Goal: Information Seeking & Learning: Learn about a topic

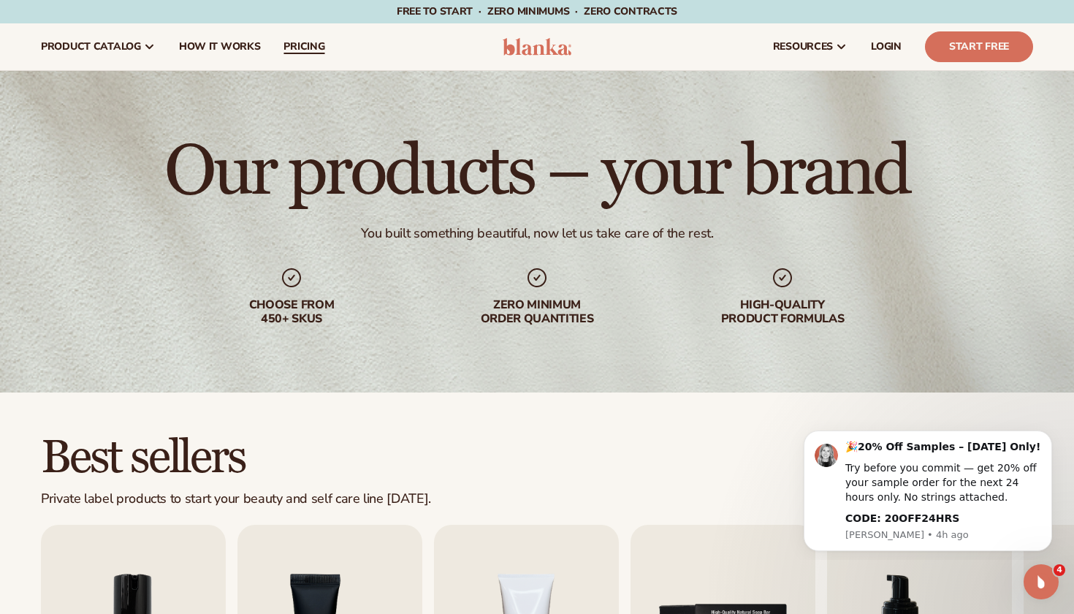
click at [292, 44] on span "pricing" at bounding box center [303, 47] width 41 height 12
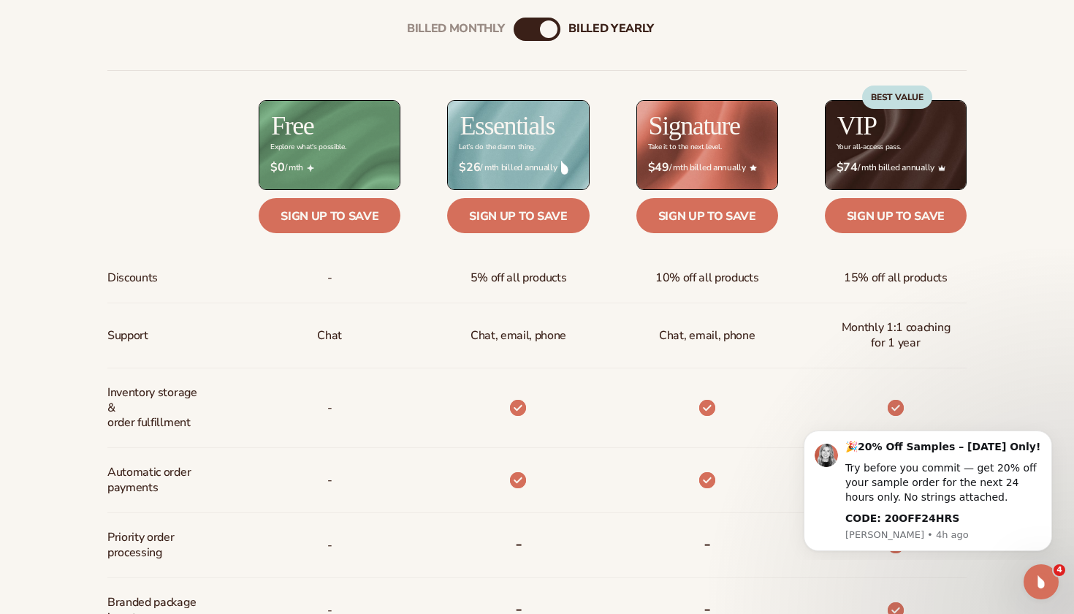
scroll to position [555, 0]
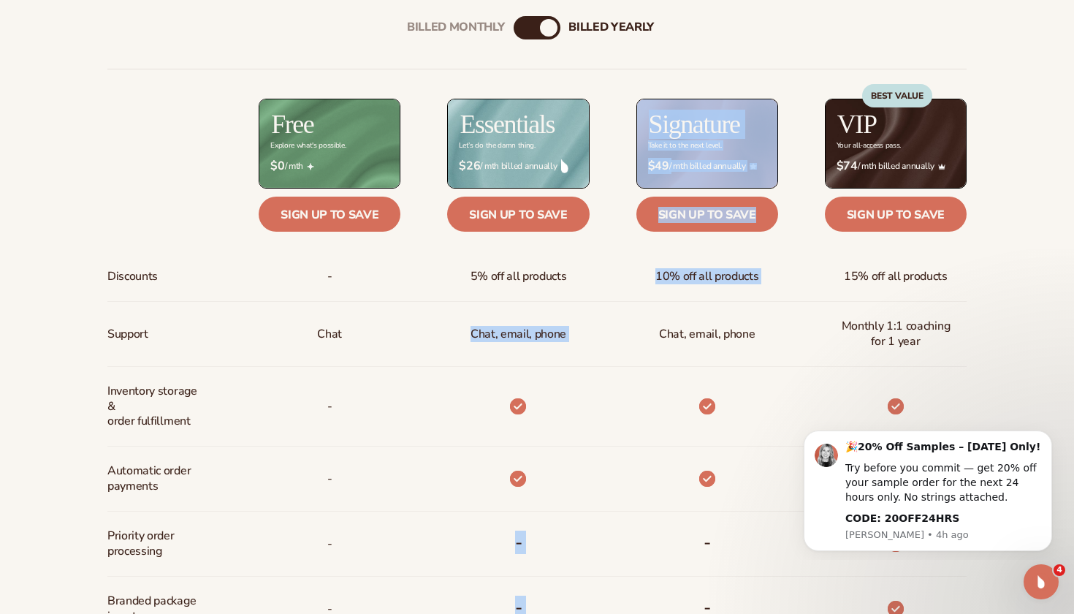
drag, startPoint x: 473, startPoint y: 330, endPoint x: 599, endPoint y: 330, distance: 125.7
click at [599, 330] on div "Discounts Support Inventory storage &   order fulfillment Automatic order payme…" at bounding box center [536, 495] width 859 height 853
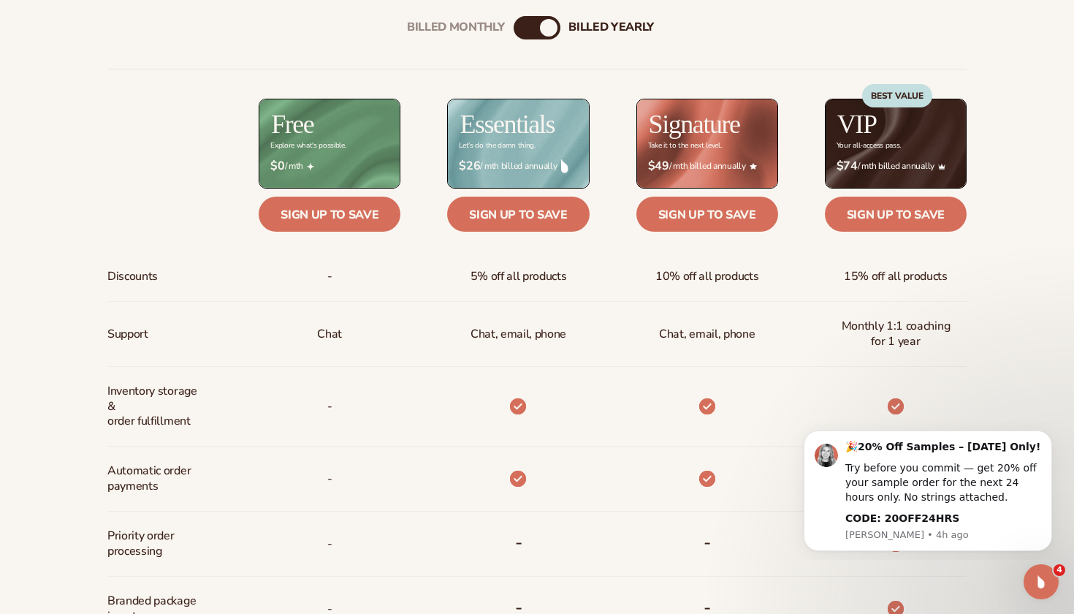
click at [599, 330] on div "Chat, email, phone" at bounding box center [684, 334] width 188 height 65
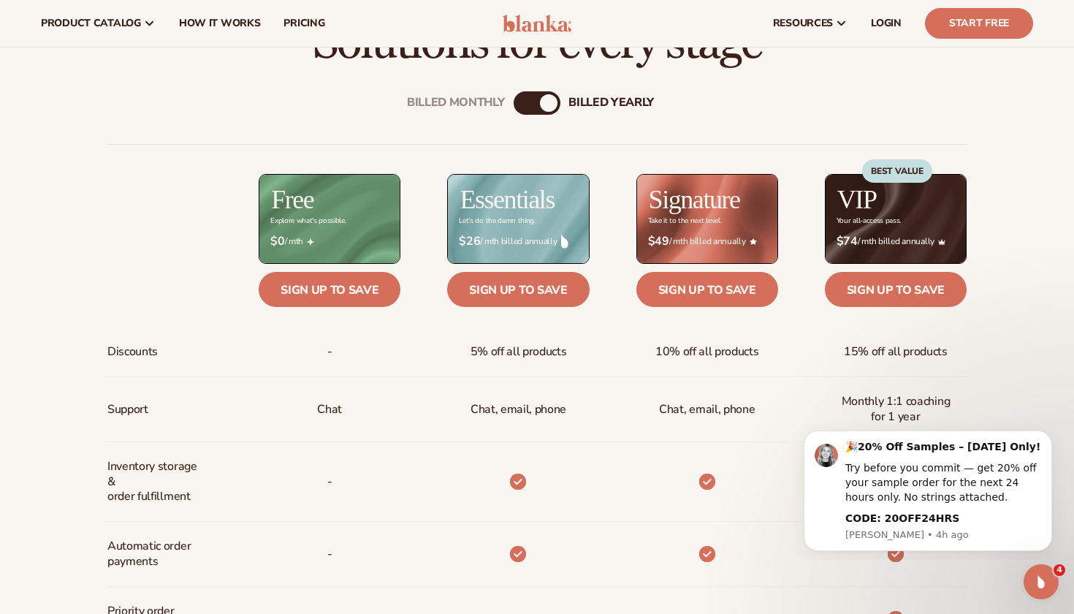
scroll to position [365, 0]
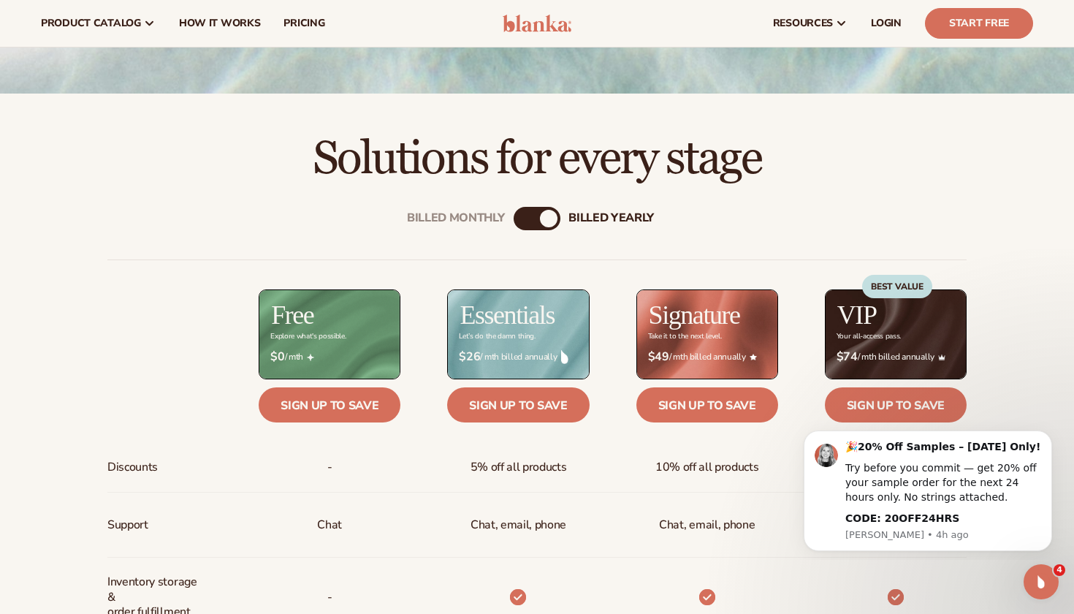
click at [537, 221] on div "Billed Monthly billed Yearly" at bounding box center [537, 218] width 47 height 23
click at [548, 219] on div "billed Yearly" at bounding box center [549, 219] width 18 height 18
click at [527, 220] on div "Billed Monthly" at bounding box center [523, 219] width 18 height 18
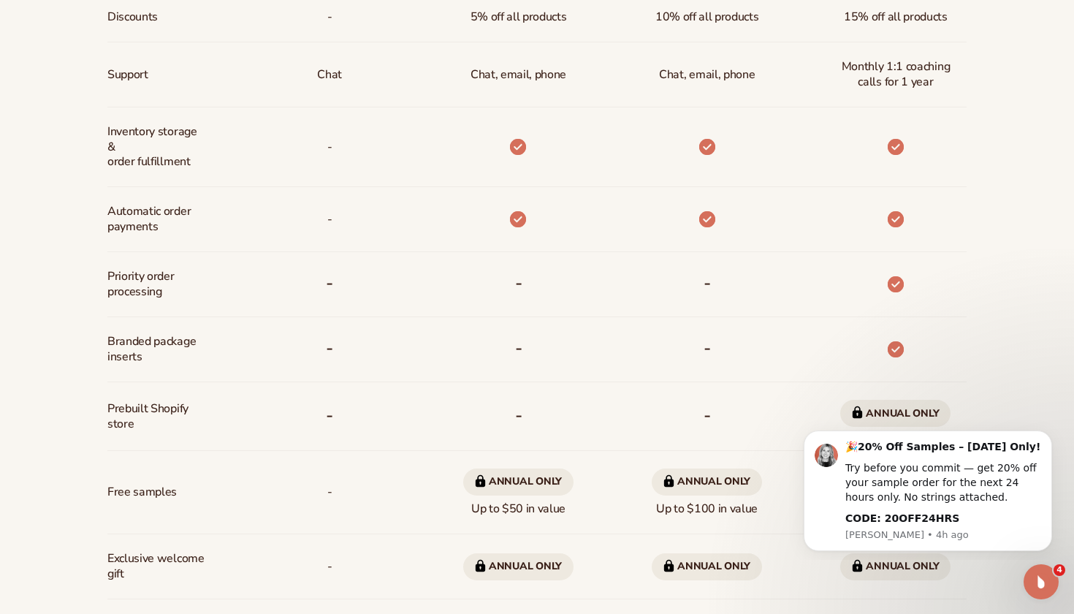
scroll to position [821, 0]
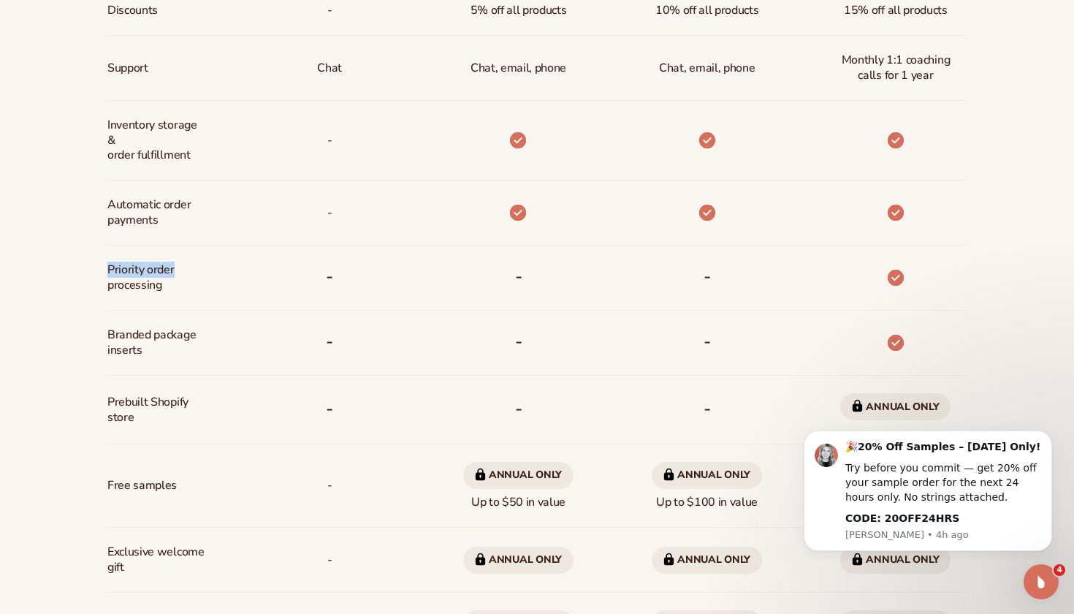
drag, startPoint x: 107, startPoint y: 264, endPoint x: 195, endPoint y: 273, distance: 88.9
click at [194, 273] on div "Billed Monthly billed Yearly Billed Monthly billed Yearly Discounts Support Inv…" at bounding box center [536, 211] width 941 height 969
click at [195, 273] on span "Priority order processing" at bounding box center [155, 277] width 97 height 42
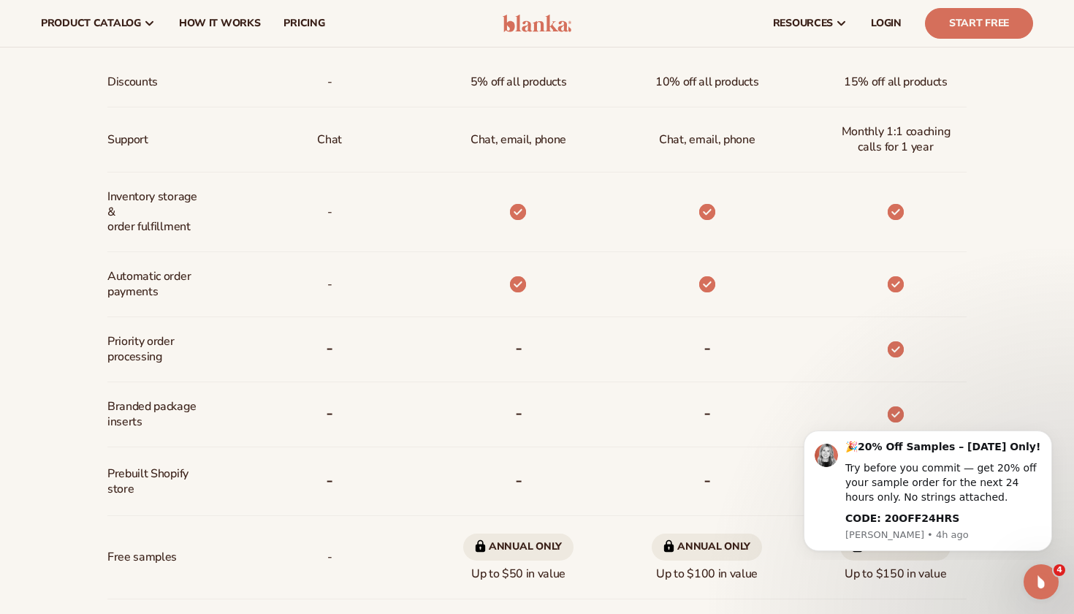
scroll to position [473, 0]
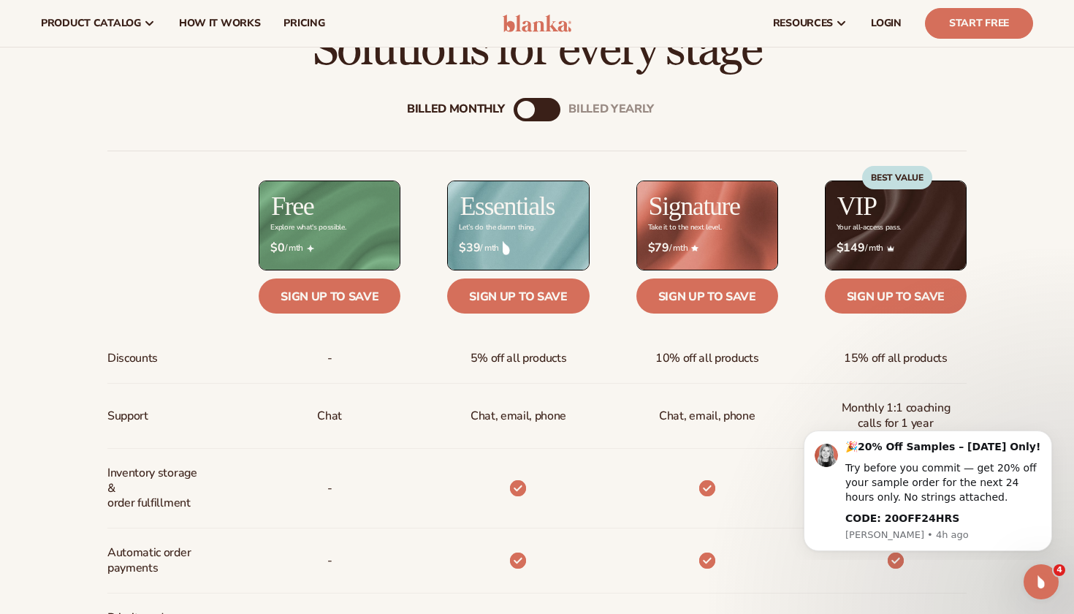
click at [523, 113] on div "Billed Monthly" at bounding box center [526, 110] width 18 height 18
click at [539, 110] on div "Billed Monthly billed Yearly" at bounding box center [537, 109] width 47 height 23
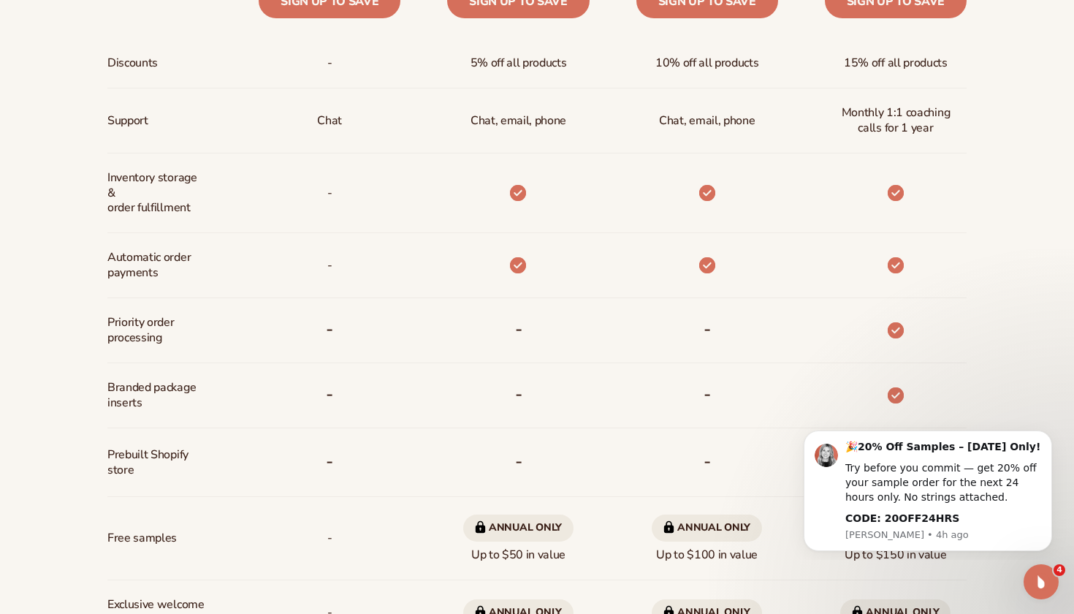
scroll to position [781, 0]
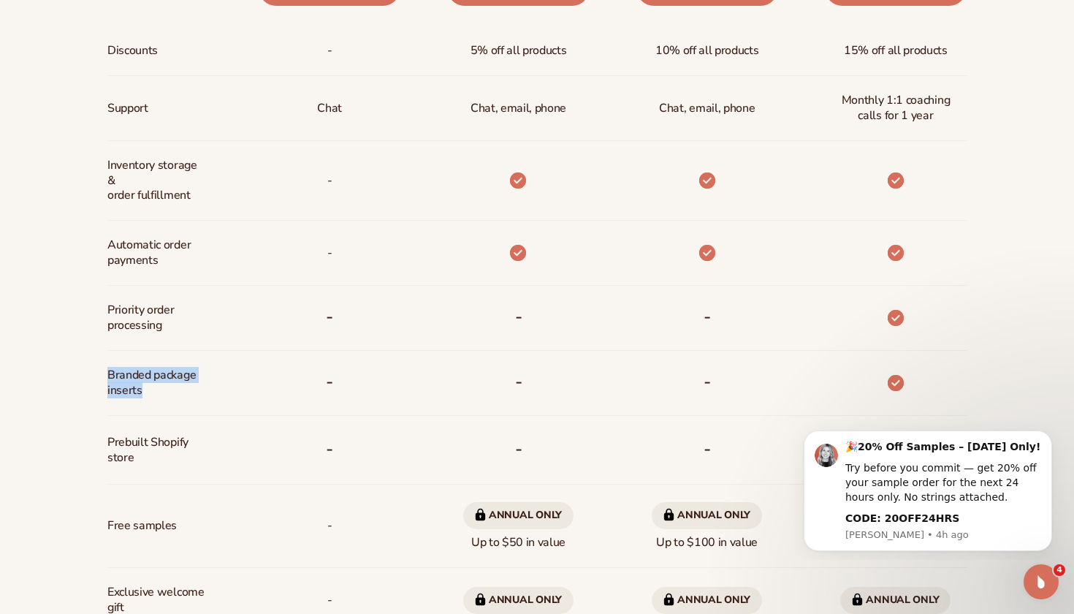
drag, startPoint x: 99, startPoint y: 378, endPoint x: 184, endPoint y: 395, distance: 87.1
click at [184, 395] on div "Billed Monthly billed Yearly Billed Monthly billed Yearly Discounts Support Inv…" at bounding box center [536, 251] width 941 height 969
click at [184, 395] on span "Branded package inserts" at bounding box center [155, 383] width 97 height 42
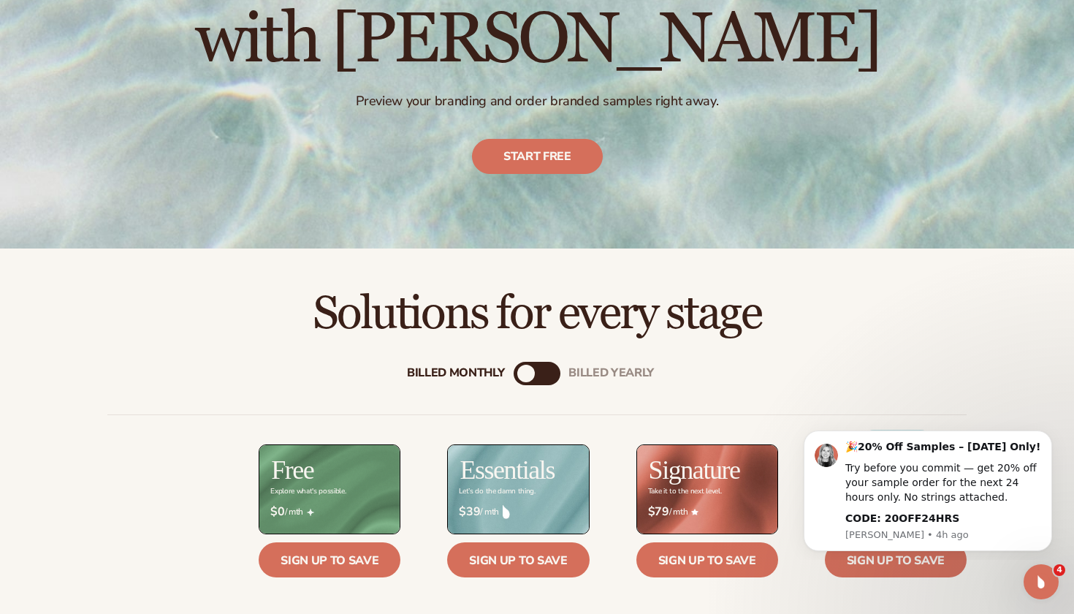
scroll to position [215, 0]
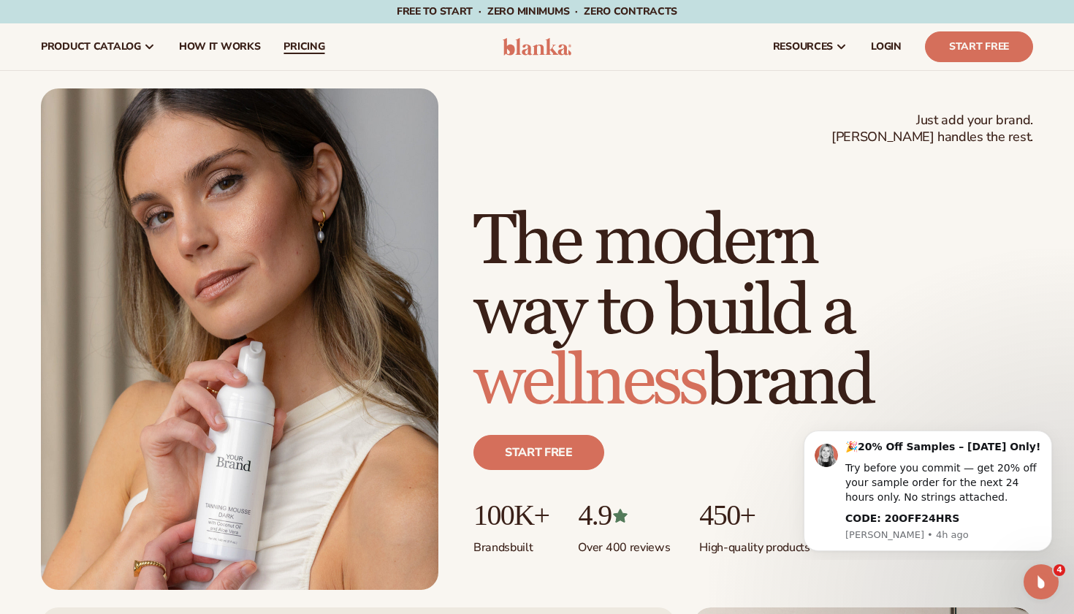
click at [303, 43] on span "pricing" at bounding box center [303, 47] width 41 height 12
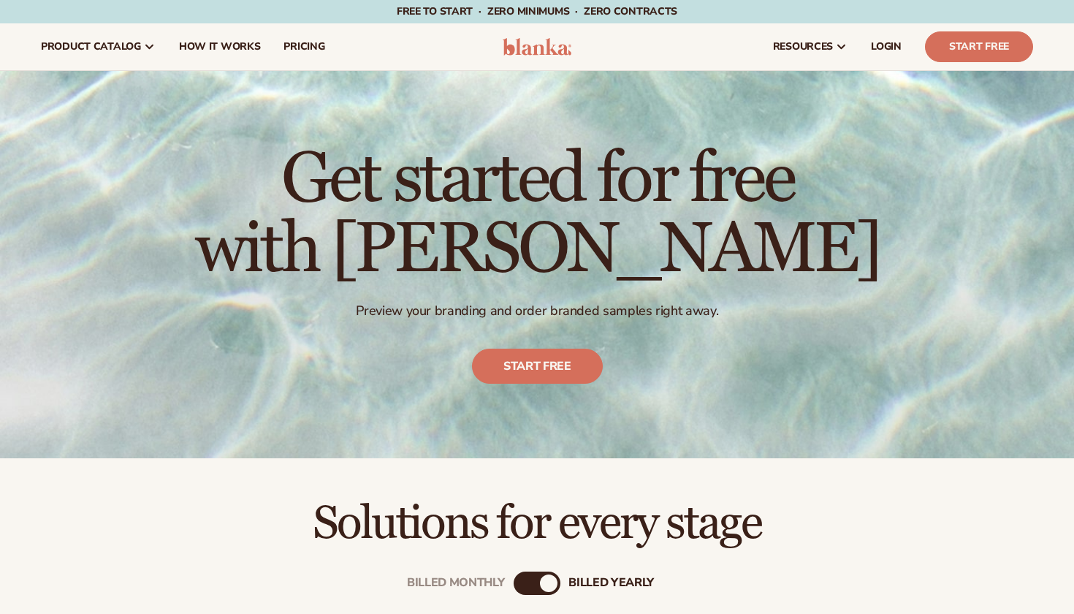
click at [397, 305] on p "Preview your branding and order branded samples right away." at bounding box center [537, 310] width 685 height 17
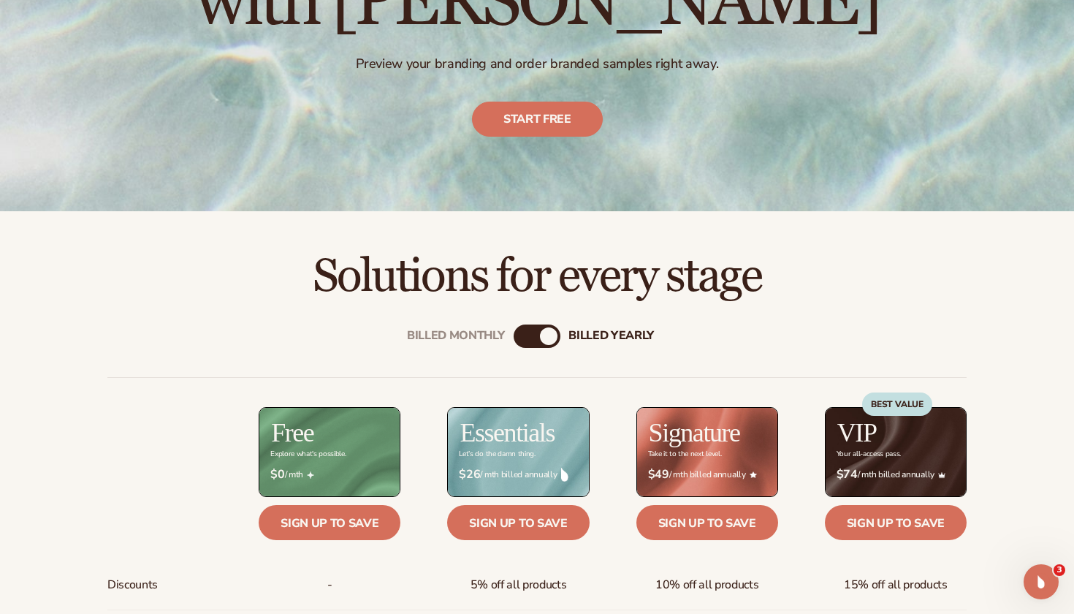
click at [525, 338] on div "Billed Monthly" at bounding box center [523, 336] width 18 height 18
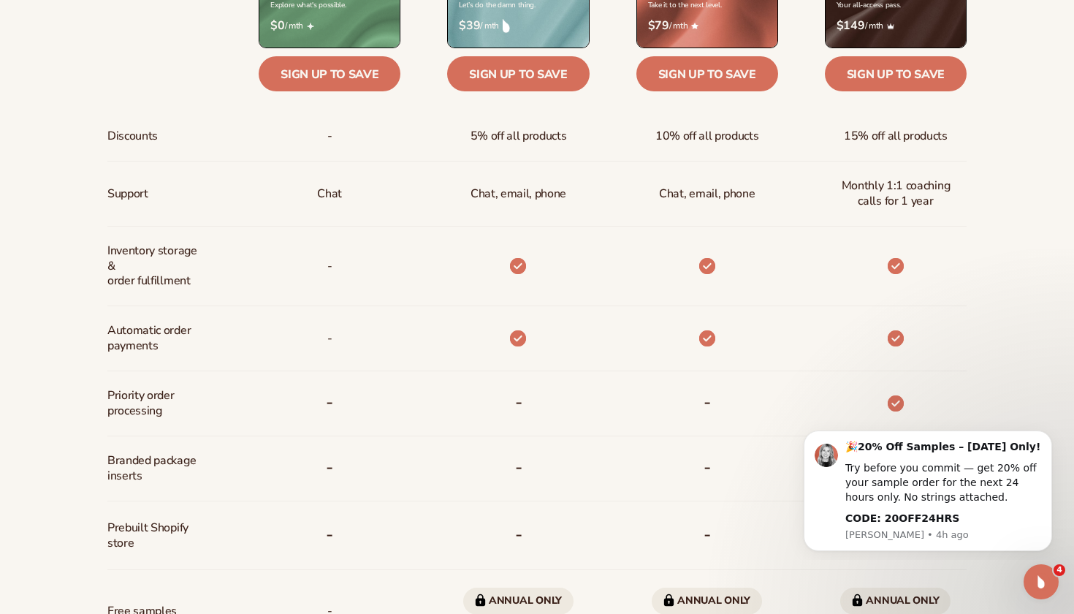
scroll to position [699, 0]
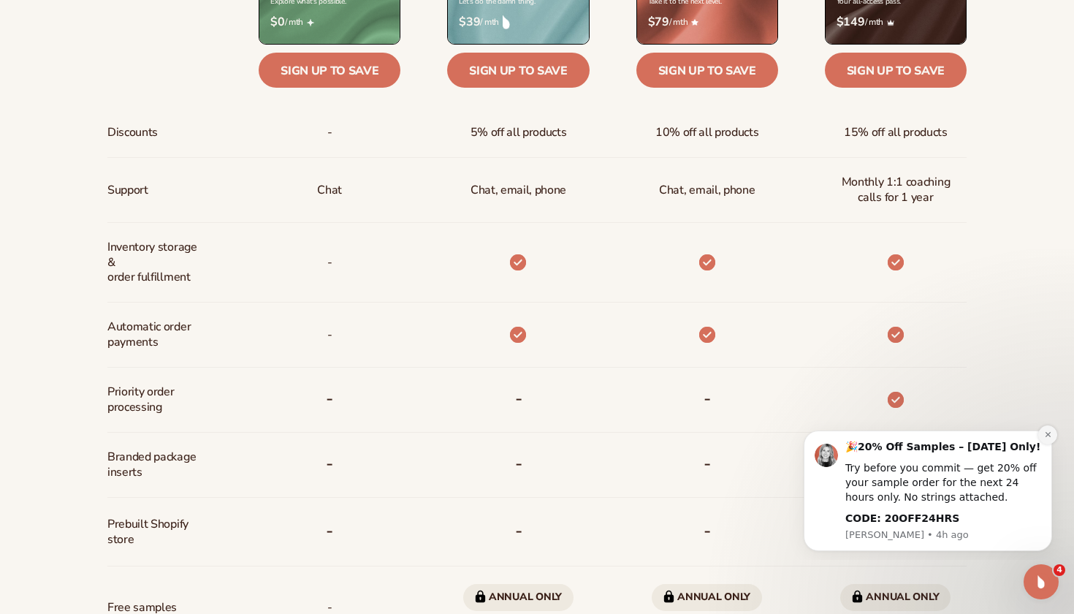
click at [1048, 437] on icon "Dismiss notification" at bounding box center [1048, 434] width 8 height 8
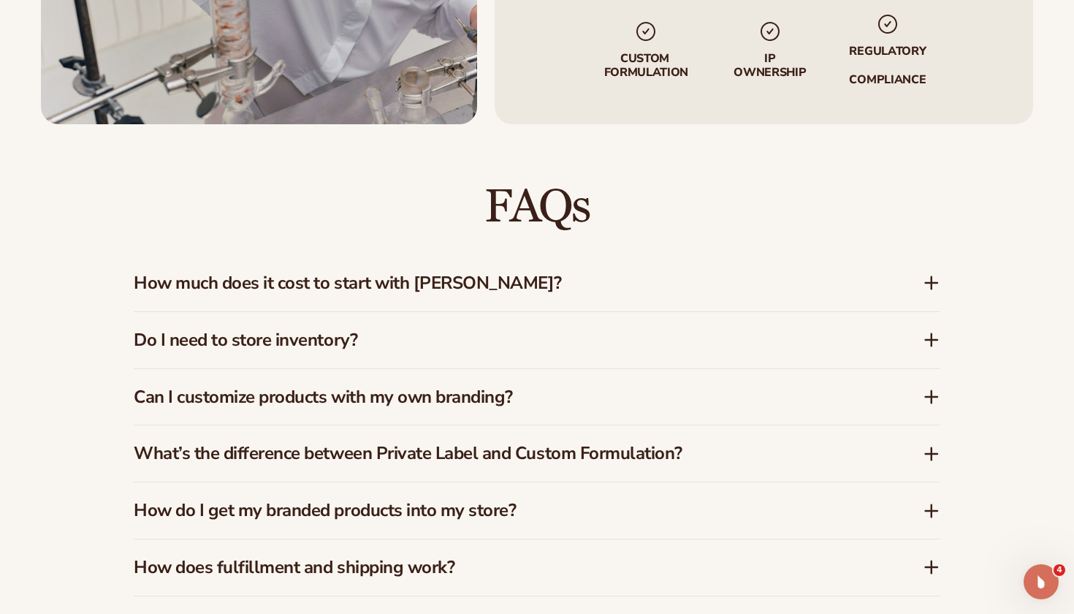
scroll to position [1942, 0]
click at [724, 334] on h3 "Do I need to store inventory?" at bounding box center [506, 339] width 745 height 21
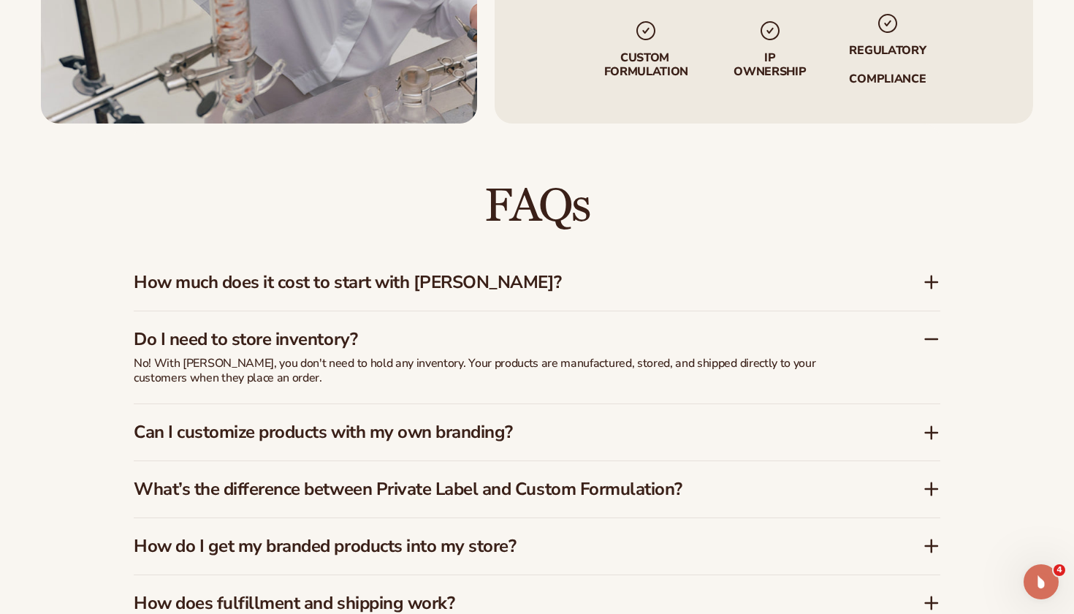
click at [725, 340] on h3 "Do I need to store inventory?" at bounding box center [506, 339] width 745 height 21
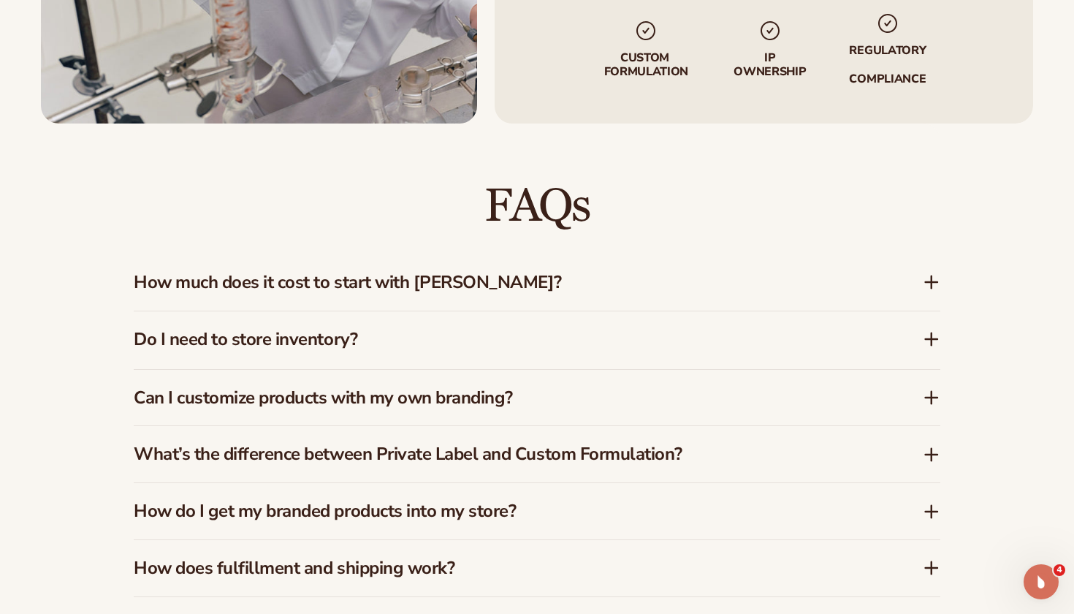
click at [725, 294] on div "How much does it cost to start with Blanka?" at bounding box center [537, 282] width 807 height 56
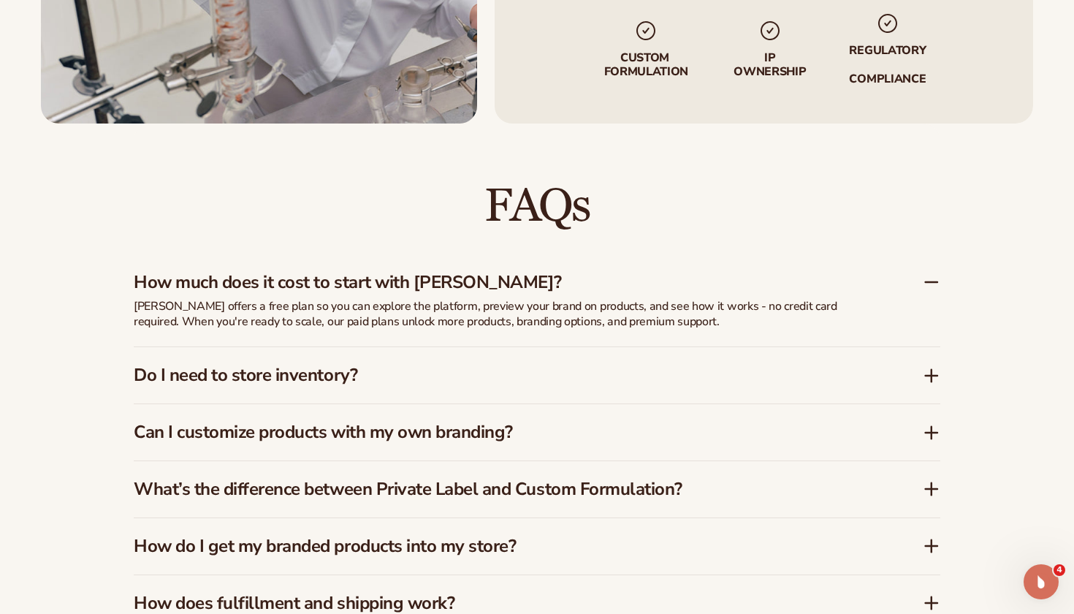
click at [725, 294] on div "How much does it cost to start with Blanka?" at bounding box center [537, 276] width 807 height 45
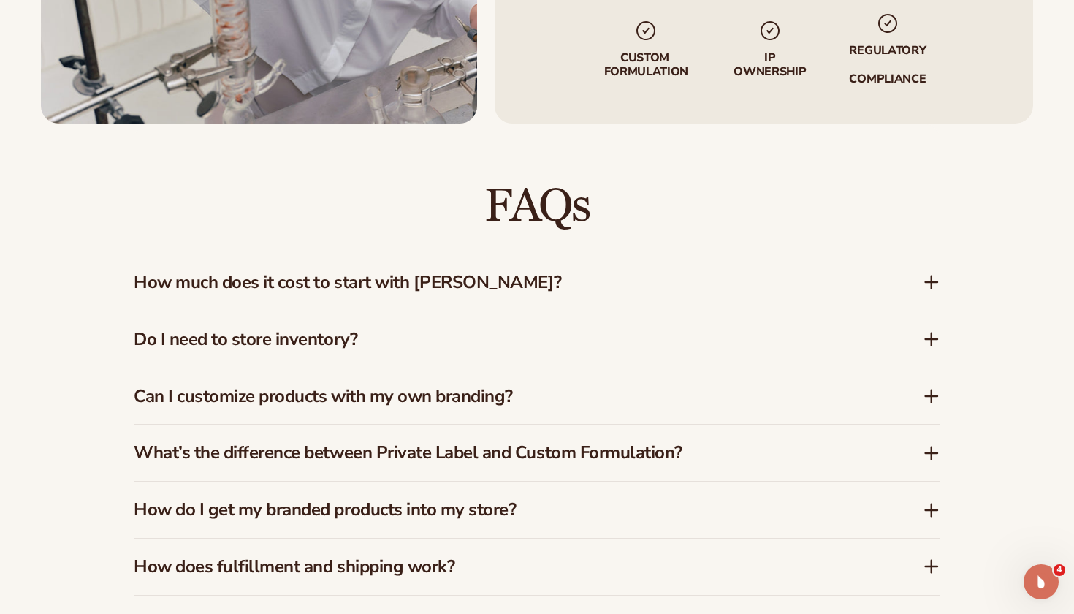
click at [758, 407] on div "Can I customize products with my own branding?" at bounding box center [537, 396] width 807 height 56
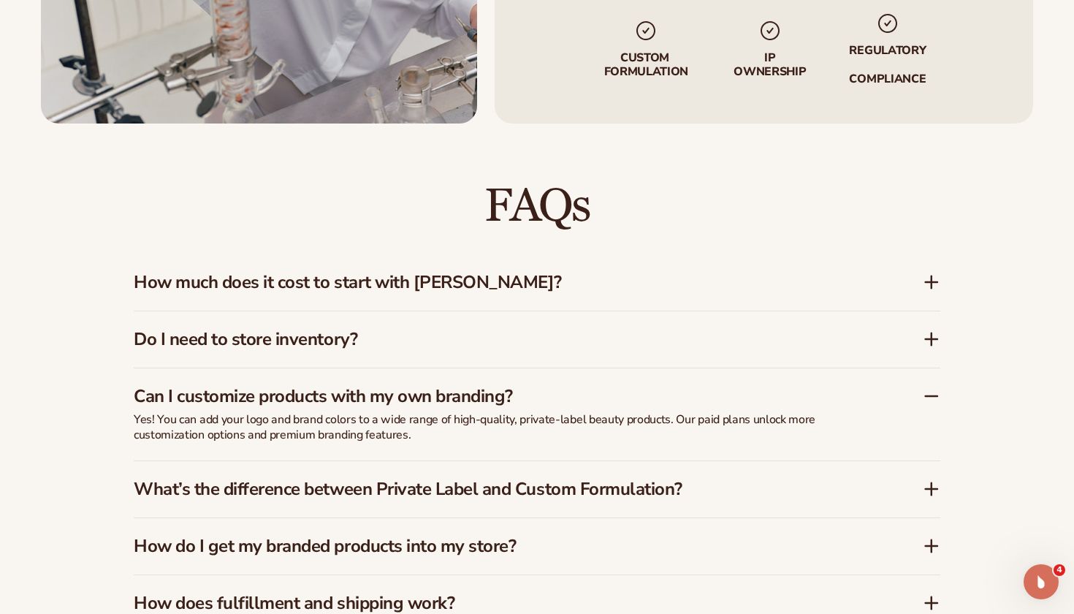
click at [764, 394] on h3 "Can I customize products with my own branding?" at bounding box center [506, 396] width 745 height 21
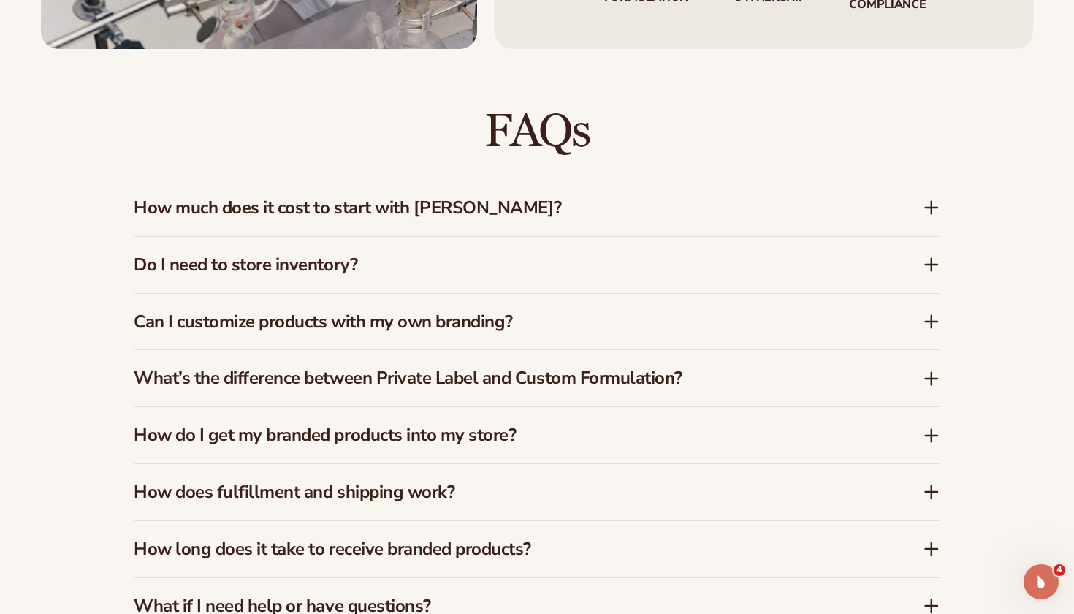
scroll to position [2029, 0]
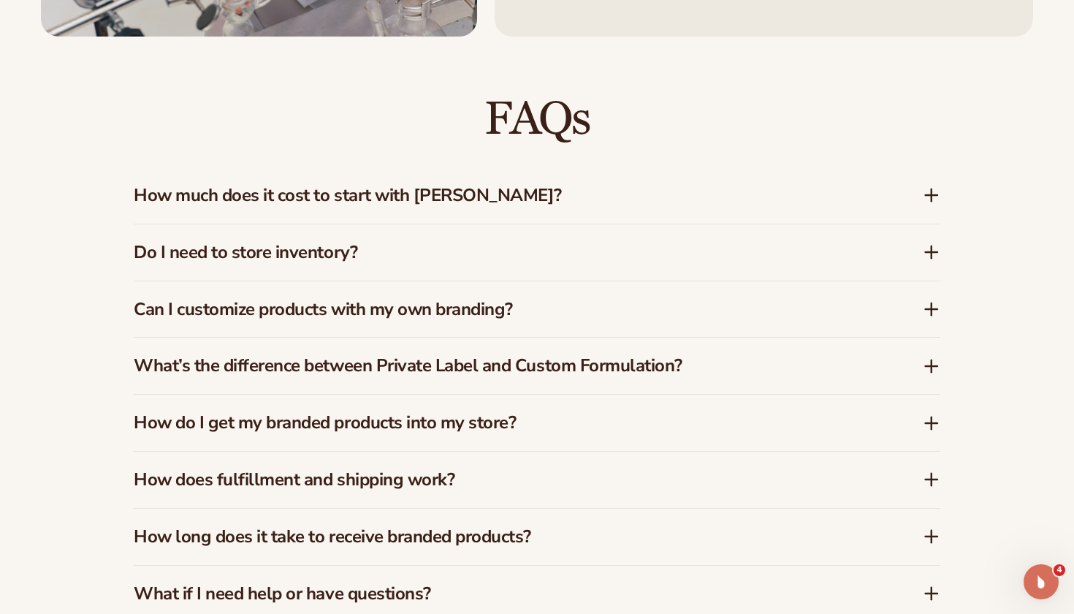
click at [760, 362] on h3 "What’s the difference between Private Label and Custom Formulation?" at bounding box center [506, 365] width 745 height 21
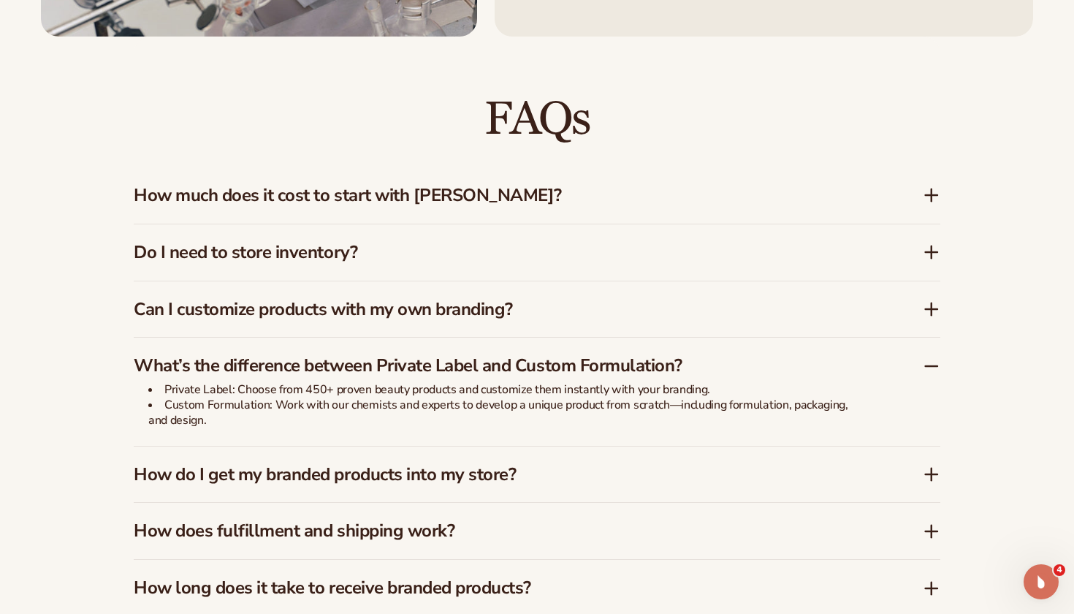
click at [760, 362] on h3 "What’s the difference between Private Label and Custom Formulation?" at bounding box center [506, 365] width 745 height 21
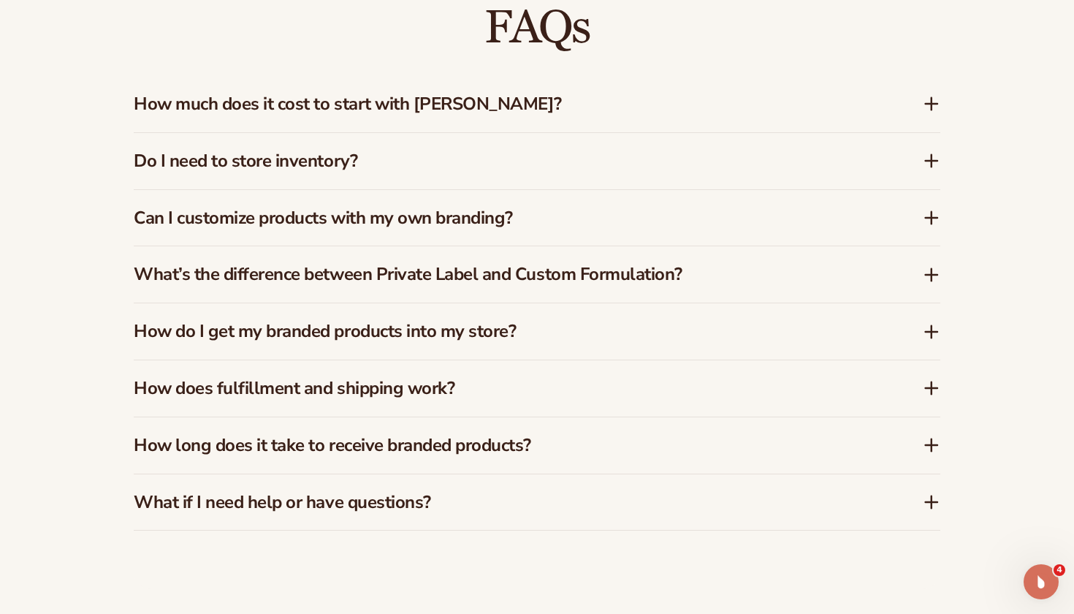
scroll to position [2122, 0]
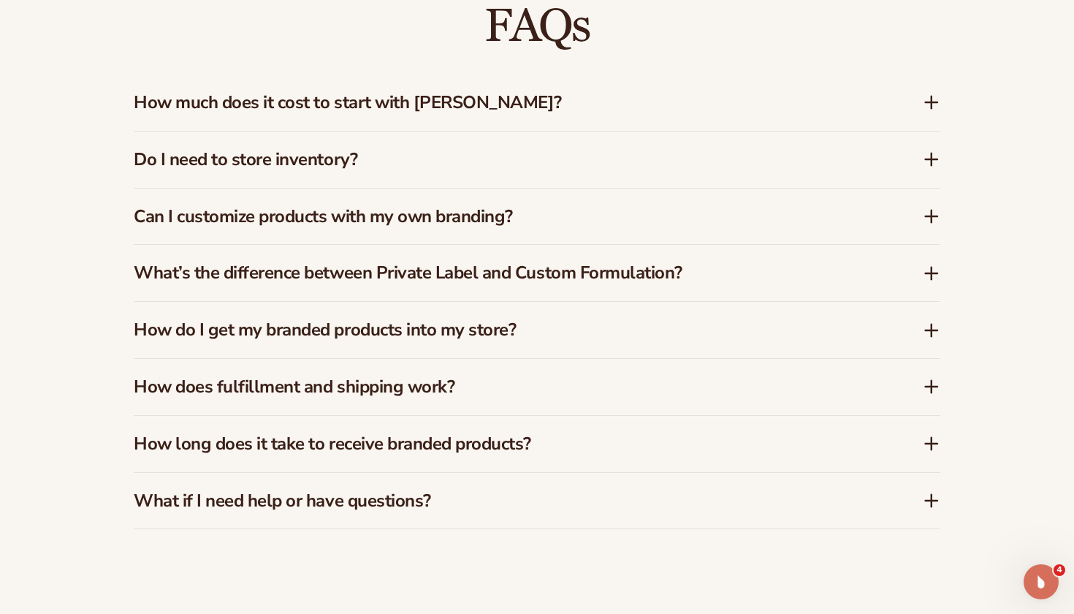
click at [772, 385] on h3 "How does fulfillment and shipping work?" at bounding box center [506, 386] width 745 height 21
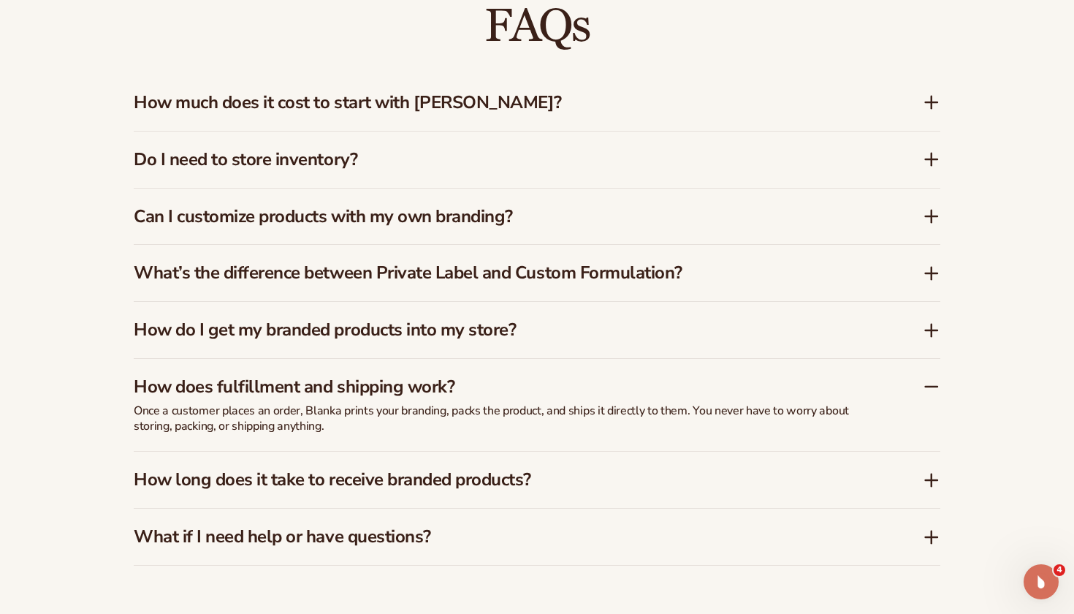
click at [772, 385] on h3 "How does fulfillment and shipping work?" at bounding box center [506, 386] width 745 height 21
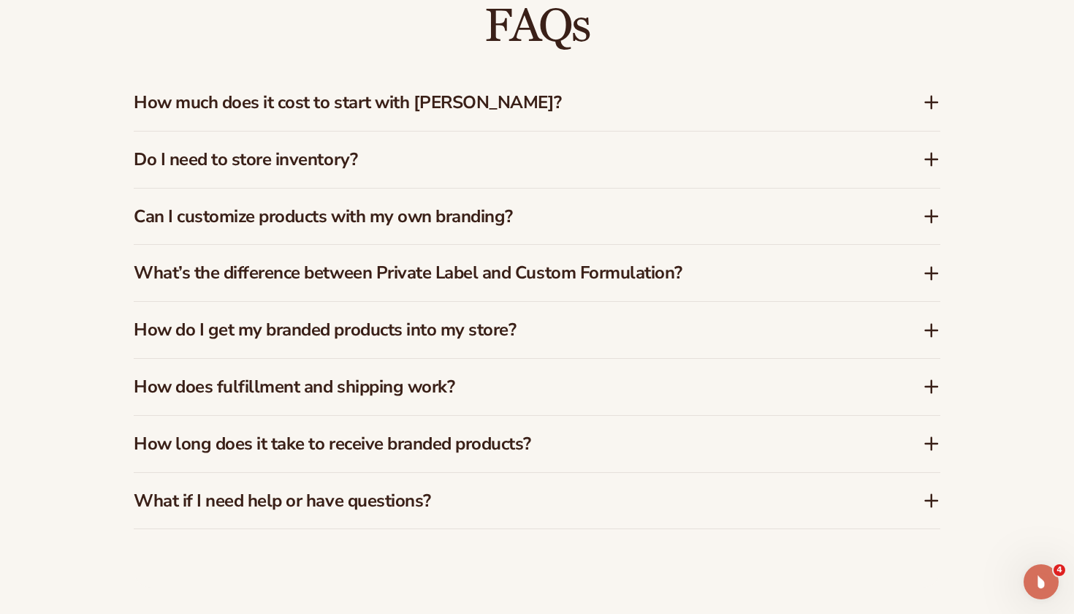
click at [774, 420] on div "How long does it take to receive branded products?" at bounding box center [537, 444] width 807 height 56
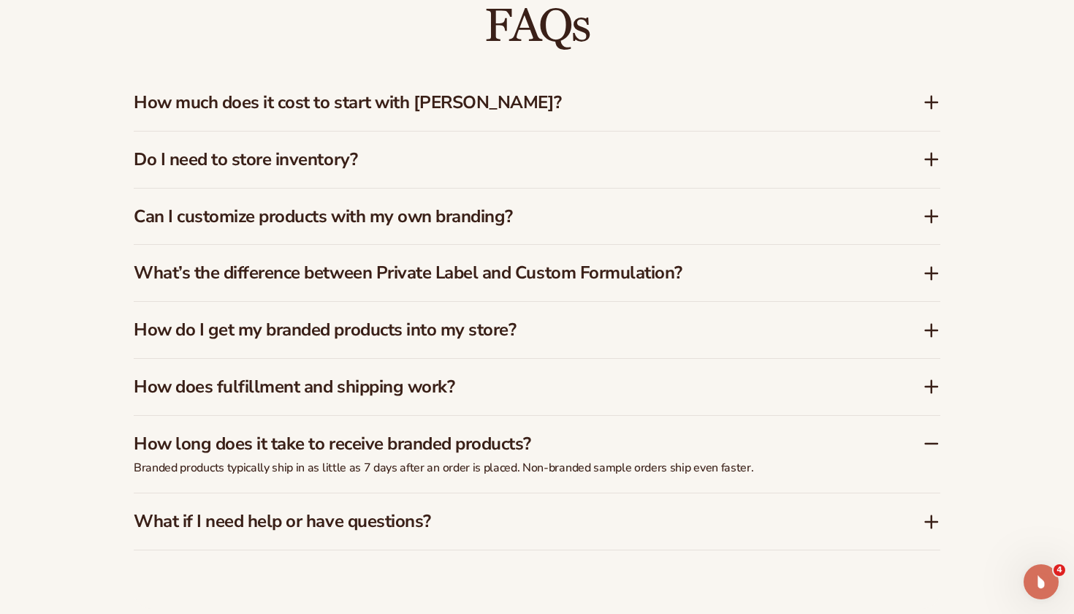
click at [777, 433] on h3 "How long does it take to receive branded products?" at bounding box center [506, 443] width 745 height 21
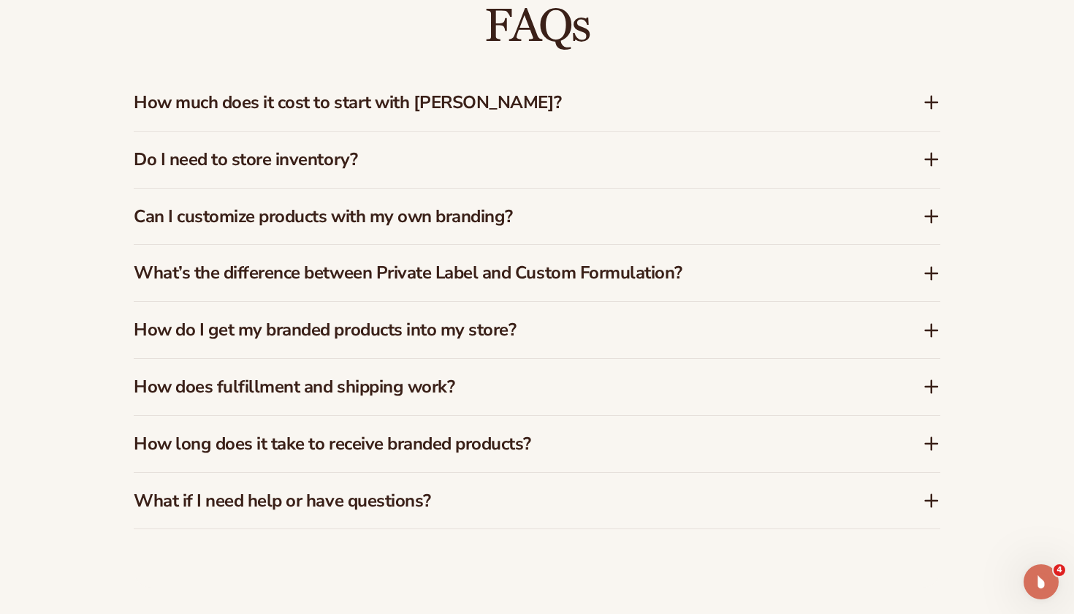
click at [777, 479] on div "What if I need help or have questions?" at bounding box center [537, 501] width 807 height 56
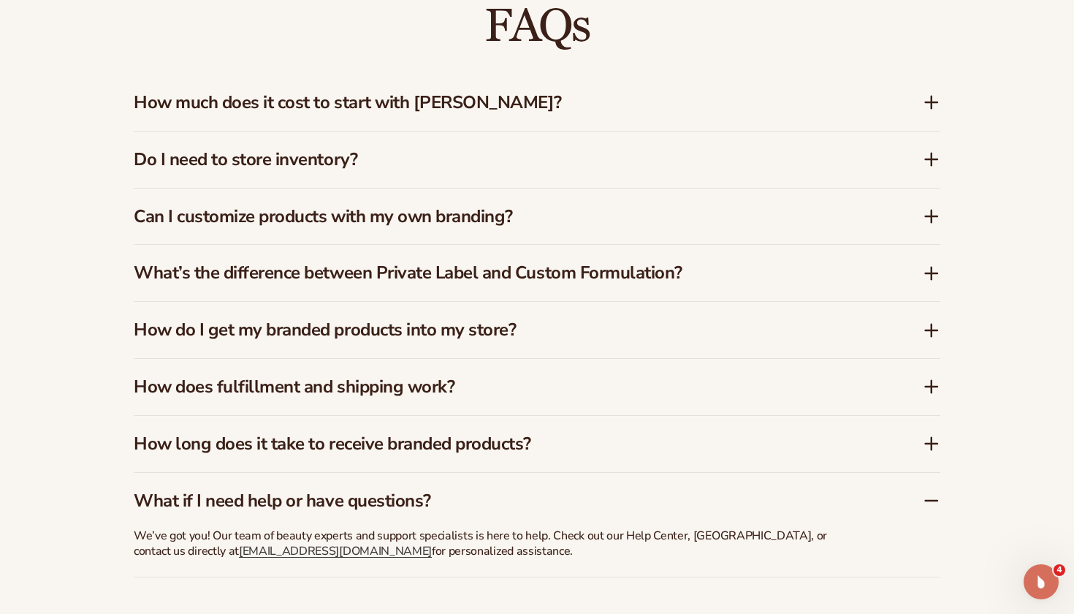
click at [777, 479] on div "What if I need help or have questions?" at bounding box center [537, 495] width 807 height 45
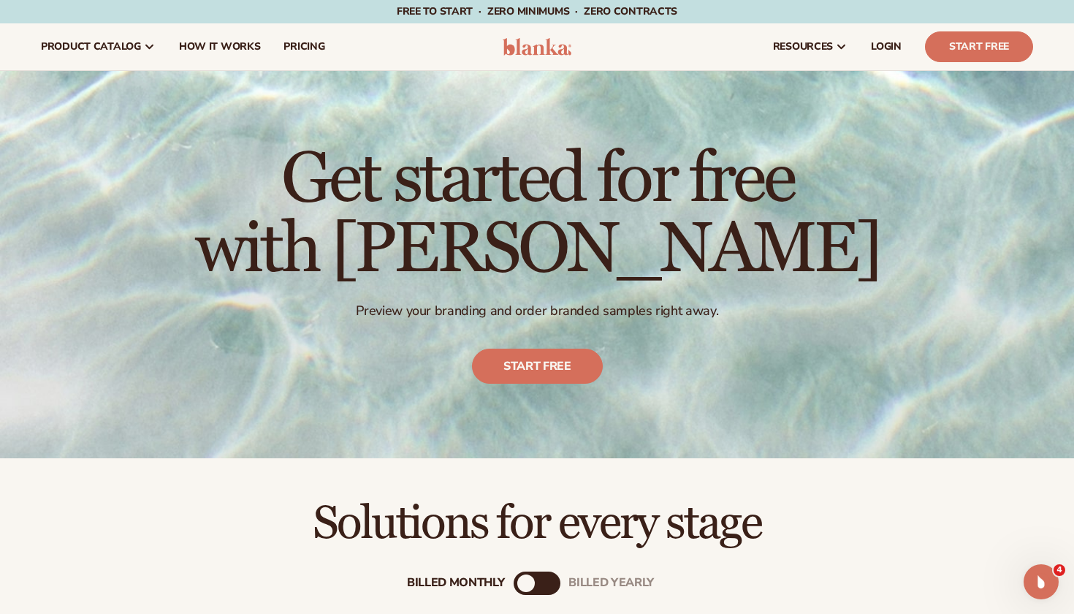
scroll to position [0, 0]
click at [188, 47] on span "How It Works" at bounding box center [220, 47] width 82 height 12
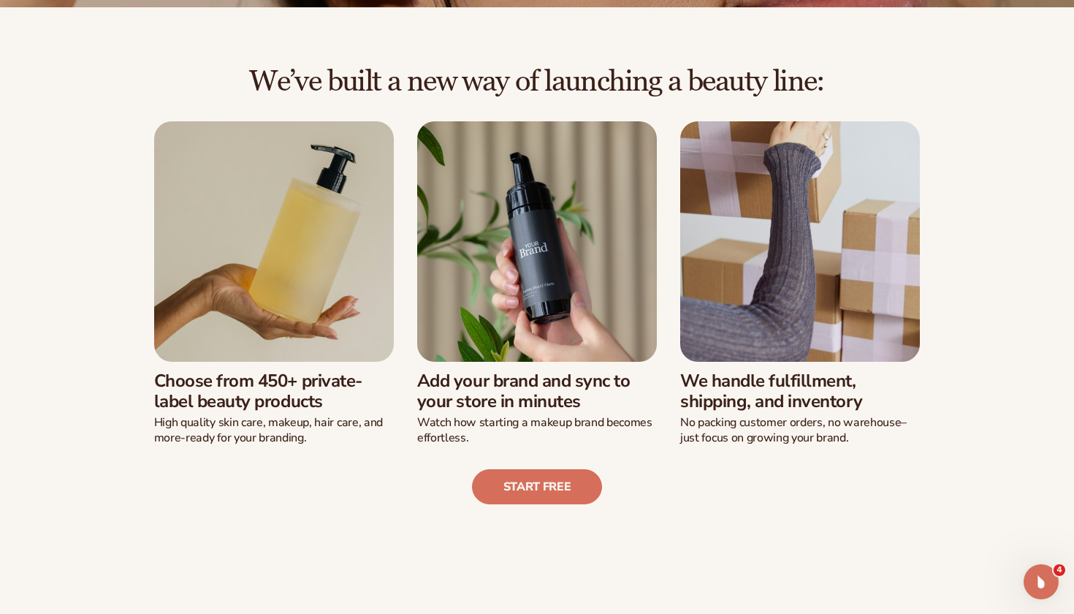
drag, startPoint x: 148, startPoint y: 375, endPoint x: 384, endPoint y: 462, distance: 250.8
click at [384, 462] on div "We’ve built a new way of launching a beauty line: Choose from 450+ private-labe…" at bounding box center [537, 285] width 992 height 438
click at [384, 462] on div "Start free" at bounding box center [537, 475] width 992 height 58
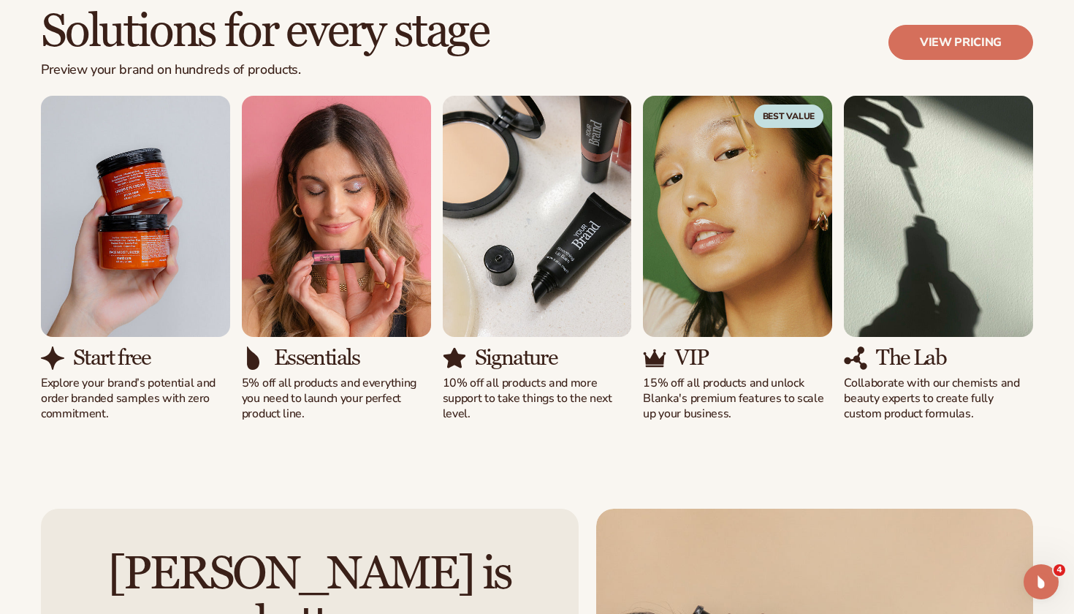
scroll to position [917, 0]
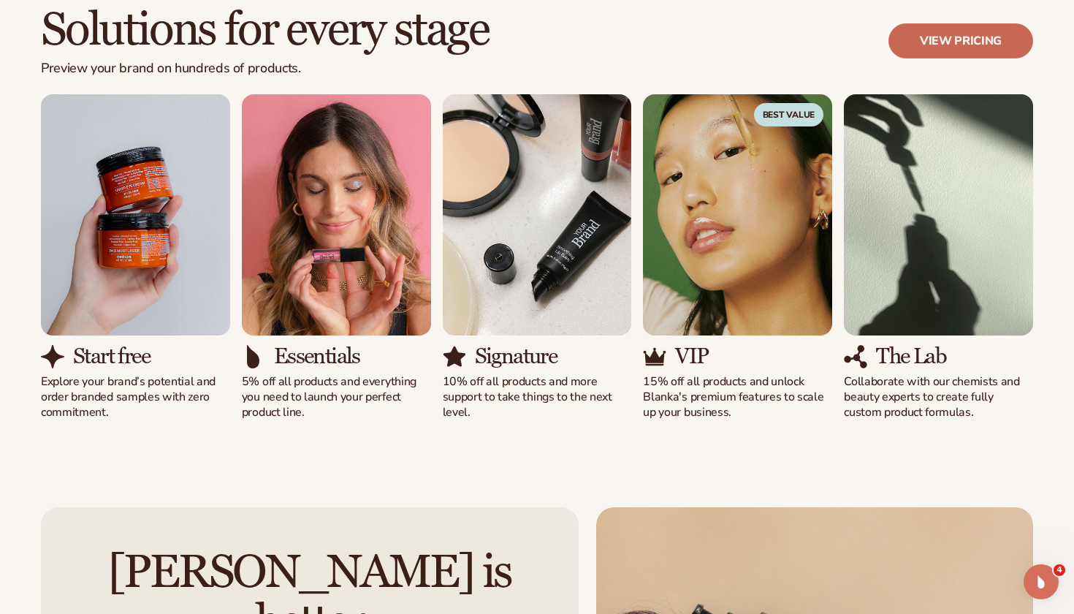
click at [929, 37] on link "View pricing" at bounding box center [960, 40] width 145 height 35
click at [900, 249] on img "5 / 5" at bounding box center [938, 214] width 189 height 241
click at [918, 401] on p "Collaborate with our chemists and beauty experts to create fully custom product…" at bounding box center [938, 396] width 189 height 45
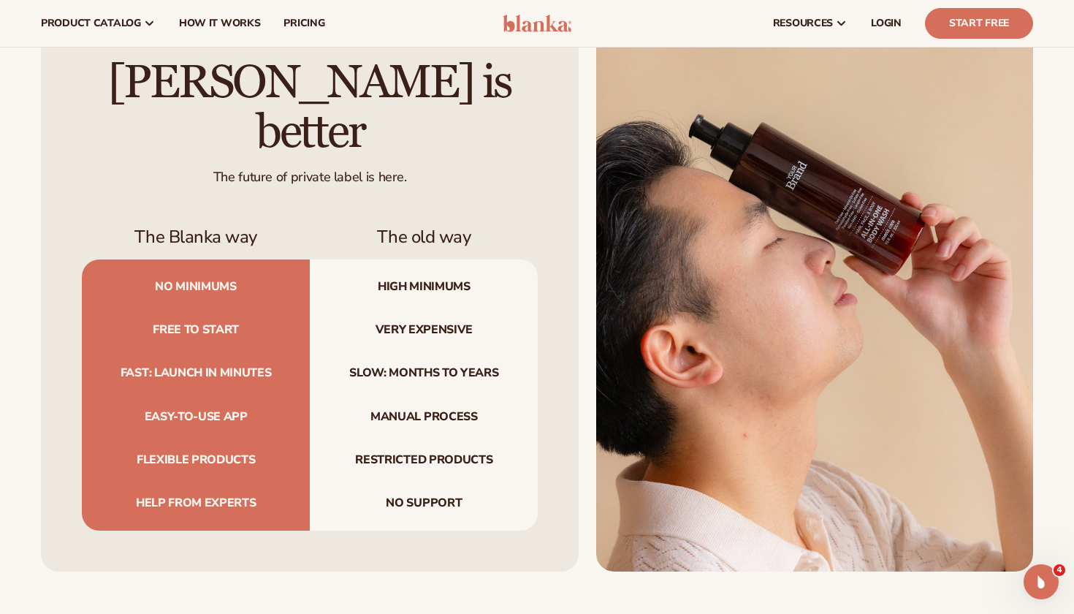
scroll to position [1403, 0]
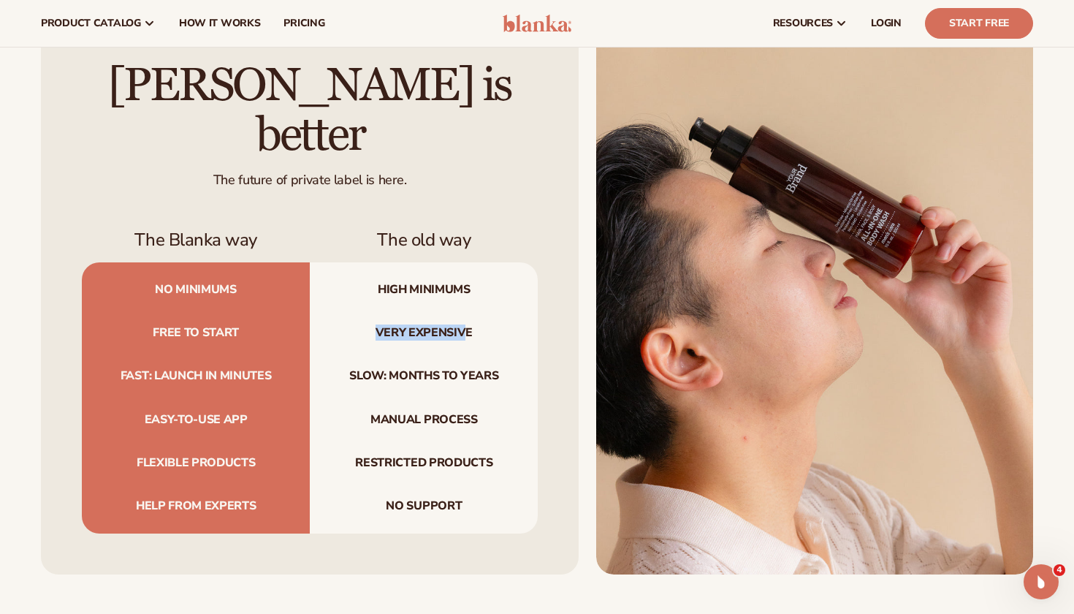
drag, startPoint x: 394, startPoint y: 303, endPoint x: 467, endPoint y: 303, distance: 72.3
click at [464, 311] on span "Very expensive" at bounding box center [424, 332] width 228 height 43
click at [467, 311] on span "Very expensive" at bounding box center [424, 332] width 228 height 43
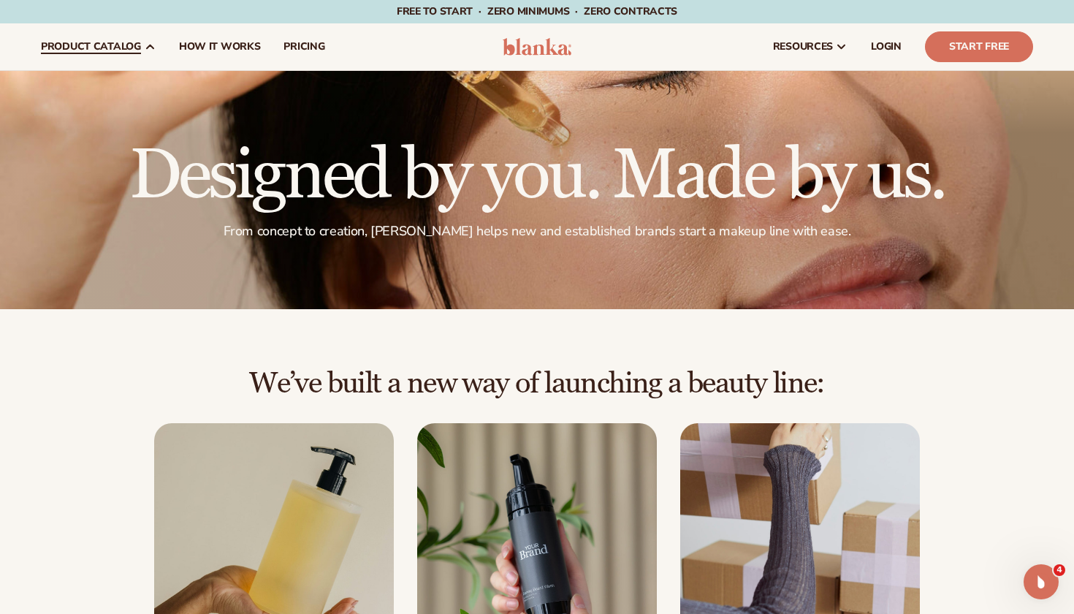
scroll to position [0, 0]
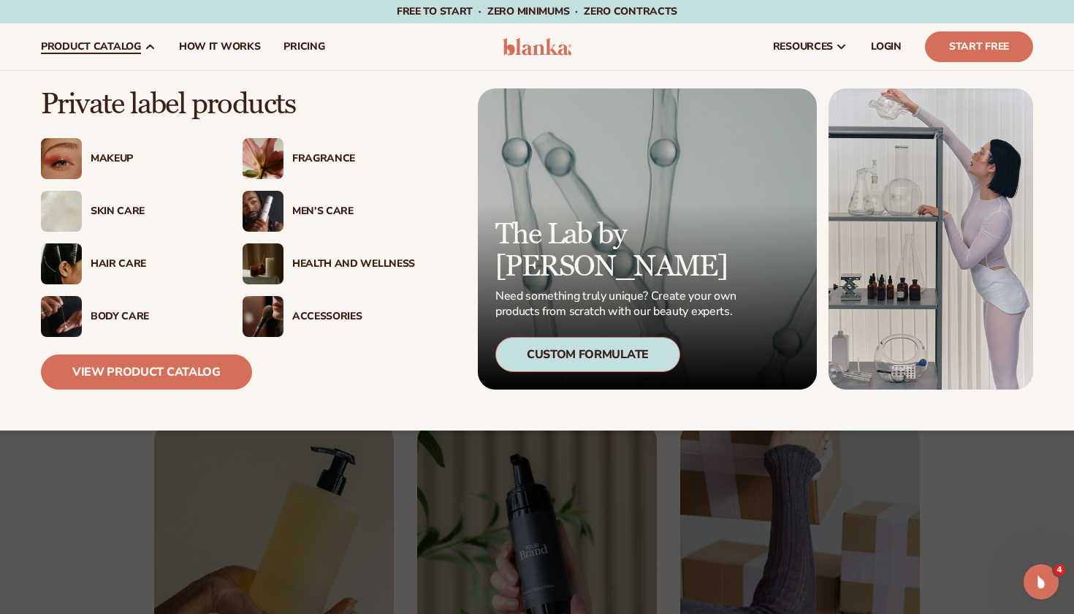
click at [318, 153] on div "Fragrance" at bounding box center [353, 159] width 123 height 12
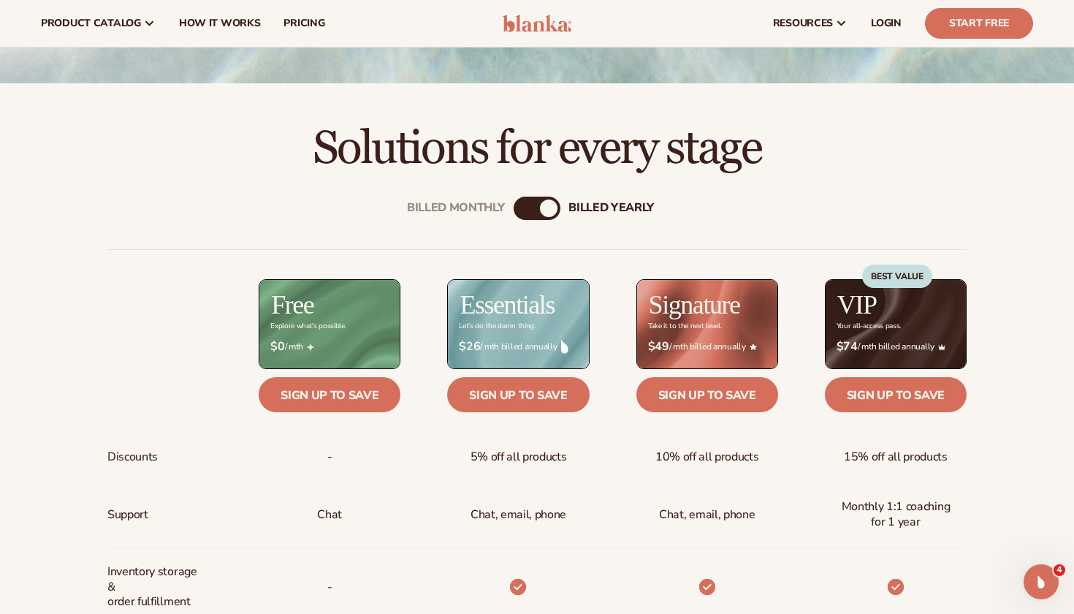
scroll to position [371, 0]
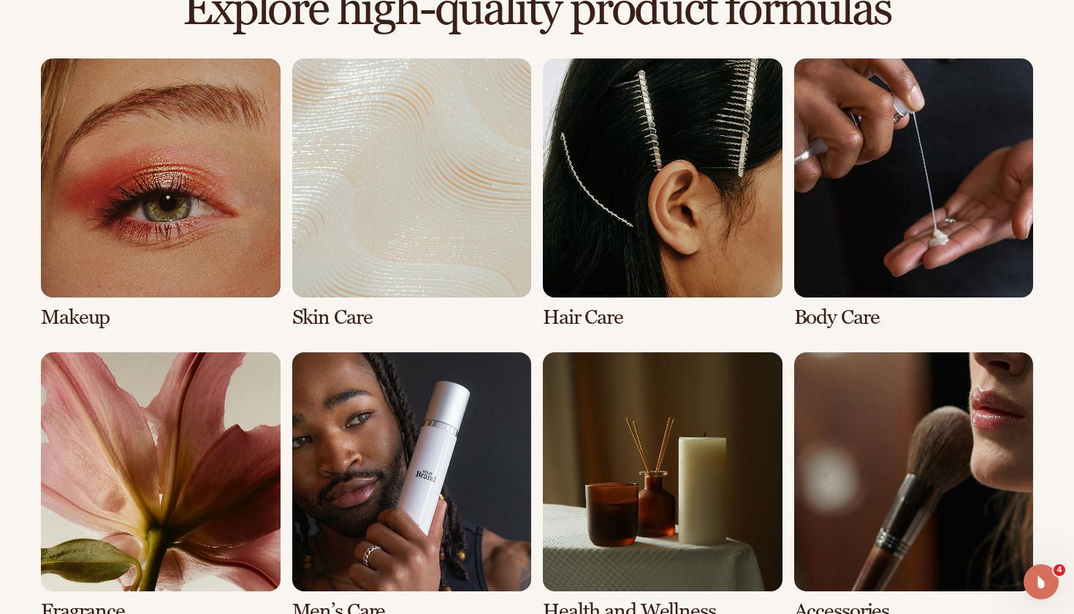
scroll to position [1060, 0]
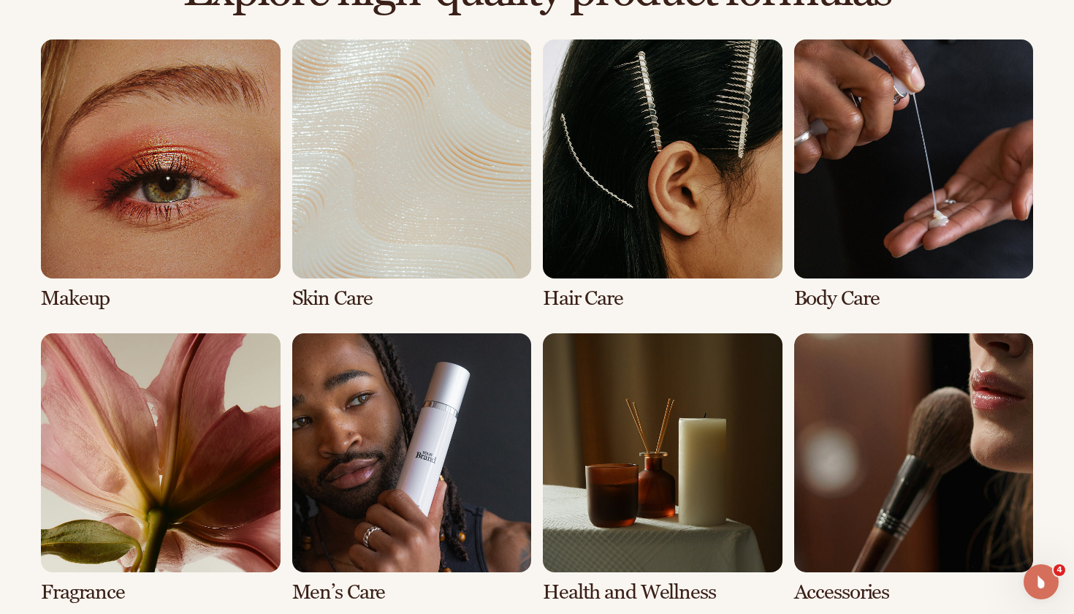
click at [56, 291] on link "1 / 8" at bounding box center [161, 174] width 240 height 270
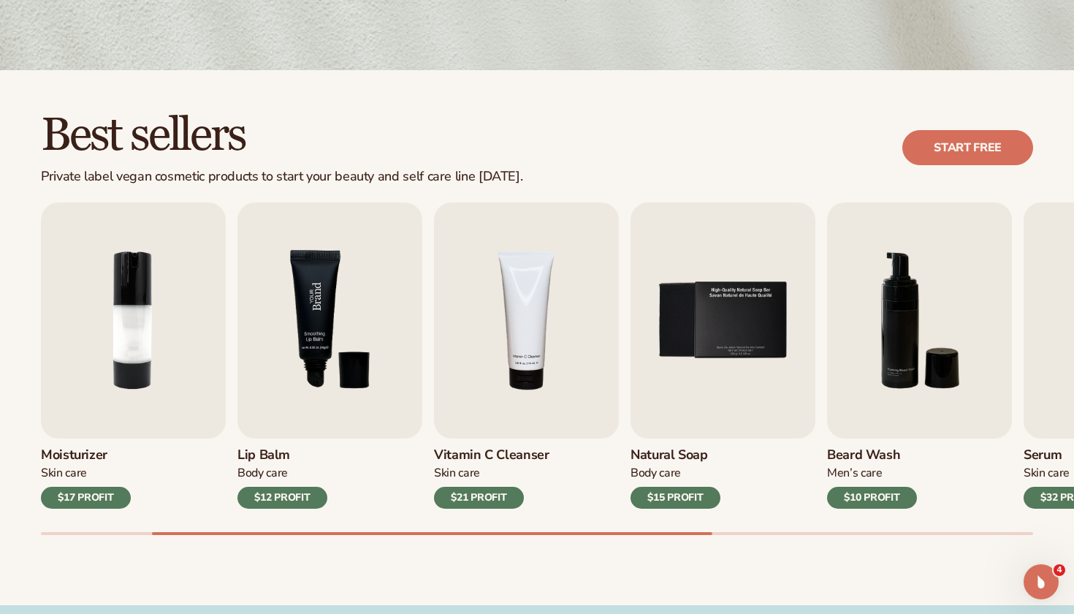
click at [316, 346] on img "3 / 9" at bounding box center [329, 320] width 185 height 236
click at [365, 237] on img "3 / 9" at bounding box center [329, 320] width 185 height 236
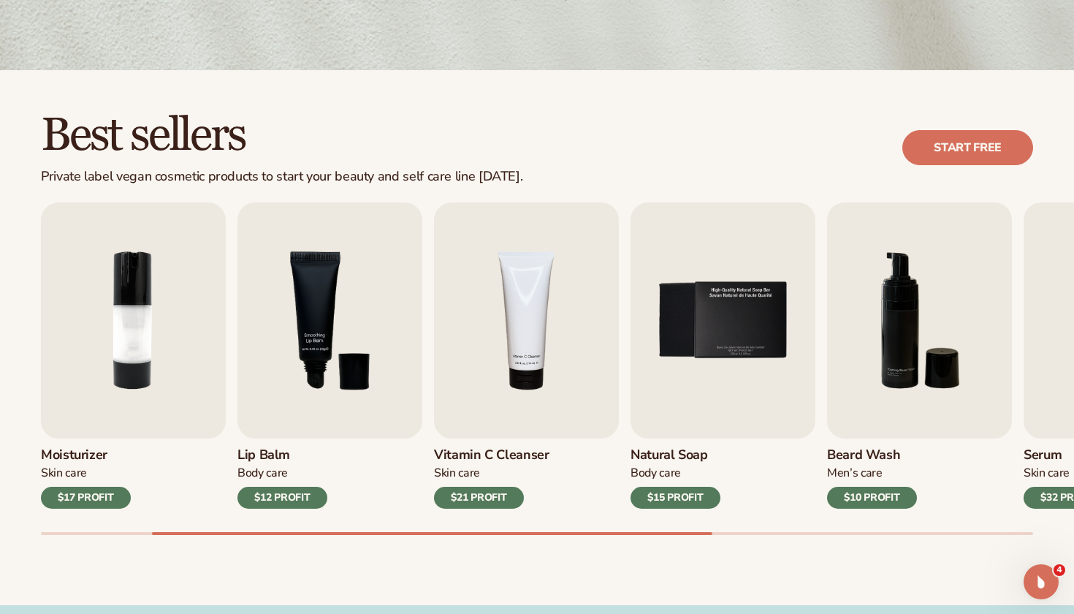
click at [297, 489] on div "$12 PROFIT" at bounding box center [282, 498] width 90 height 22
click at [294, 495] on div "$12 PROFIT" at bounding box center [282, 498] width 90 height 22
click at [316, 379] on img "3 / 9" at bounding box center [329, 320] width 185 height 236
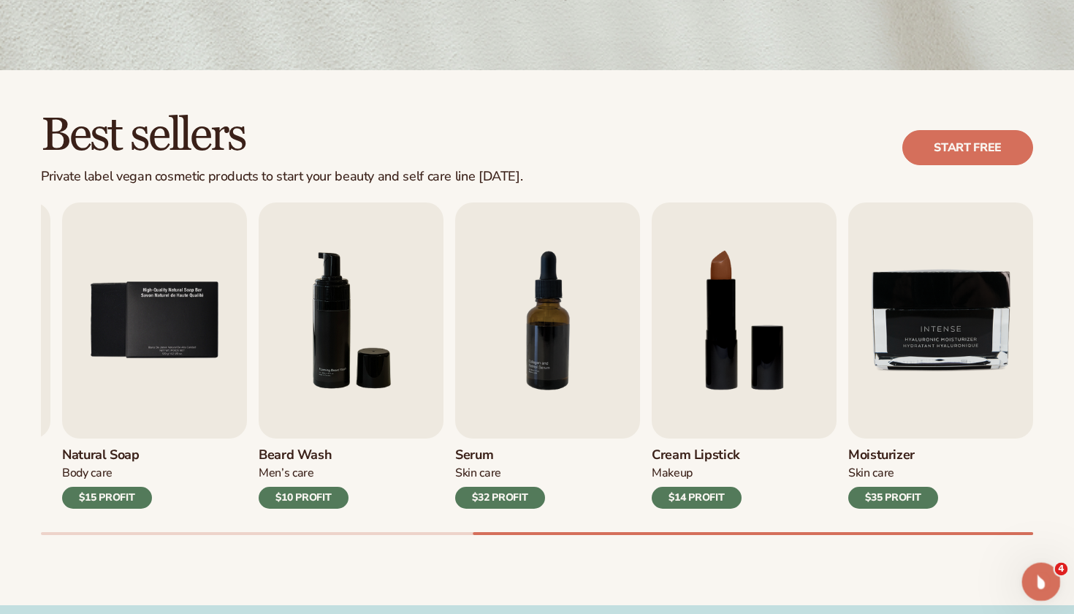
click at [1048, 566] on div "Open Intercom Messenger" at bounding box center [1039, 579] width 48 height 48
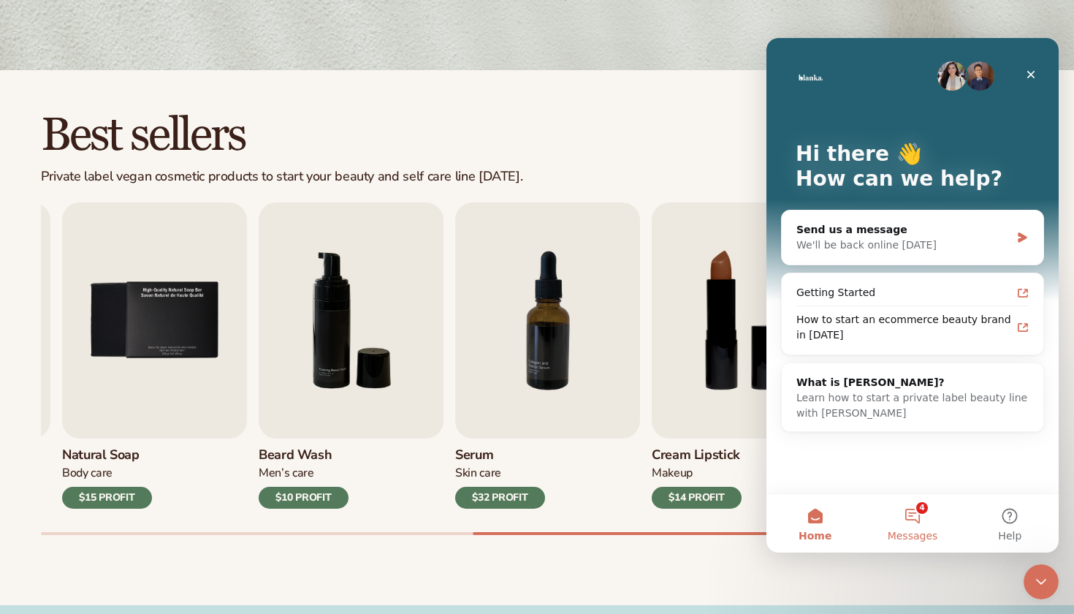
click at [915, 503] on button "4 Messages" at bounding box center [911, 523] width 97 height 58
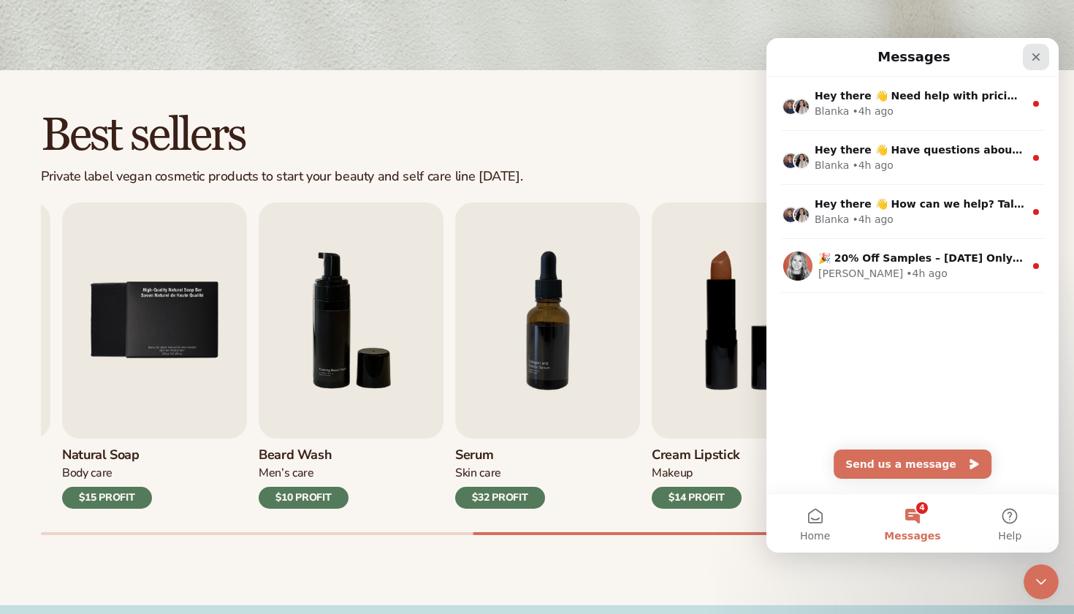
click at [1034, 52] on icon "Close" at bounding box center [1036, 57] width 12 height 12
